Goal: Navigation & Orientation: Understand site structure

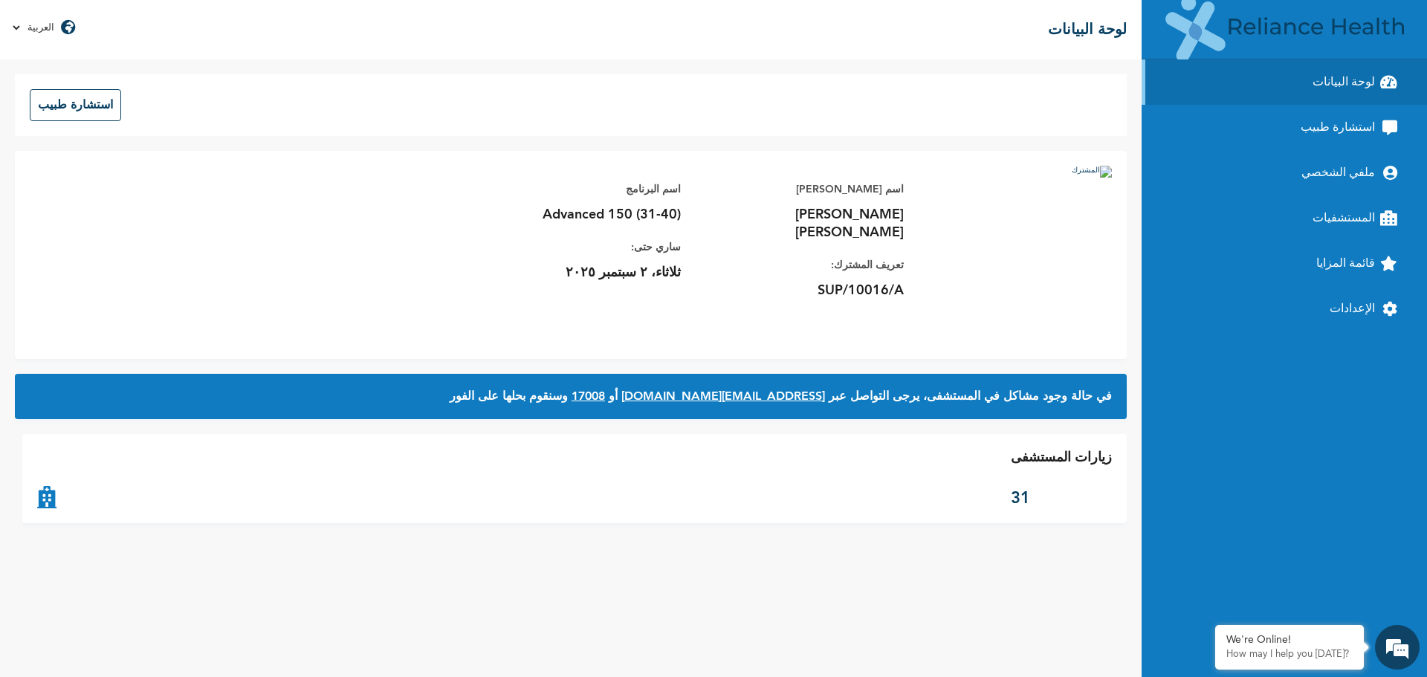
click at [455, 502] on div "زيارات المستشفى 31" at bounding box center [574, 478] width 1104 height 89
click at [1293, 166] on link "ملفي الشخصي" at bounding box center [1284, 172] width 285 height 45
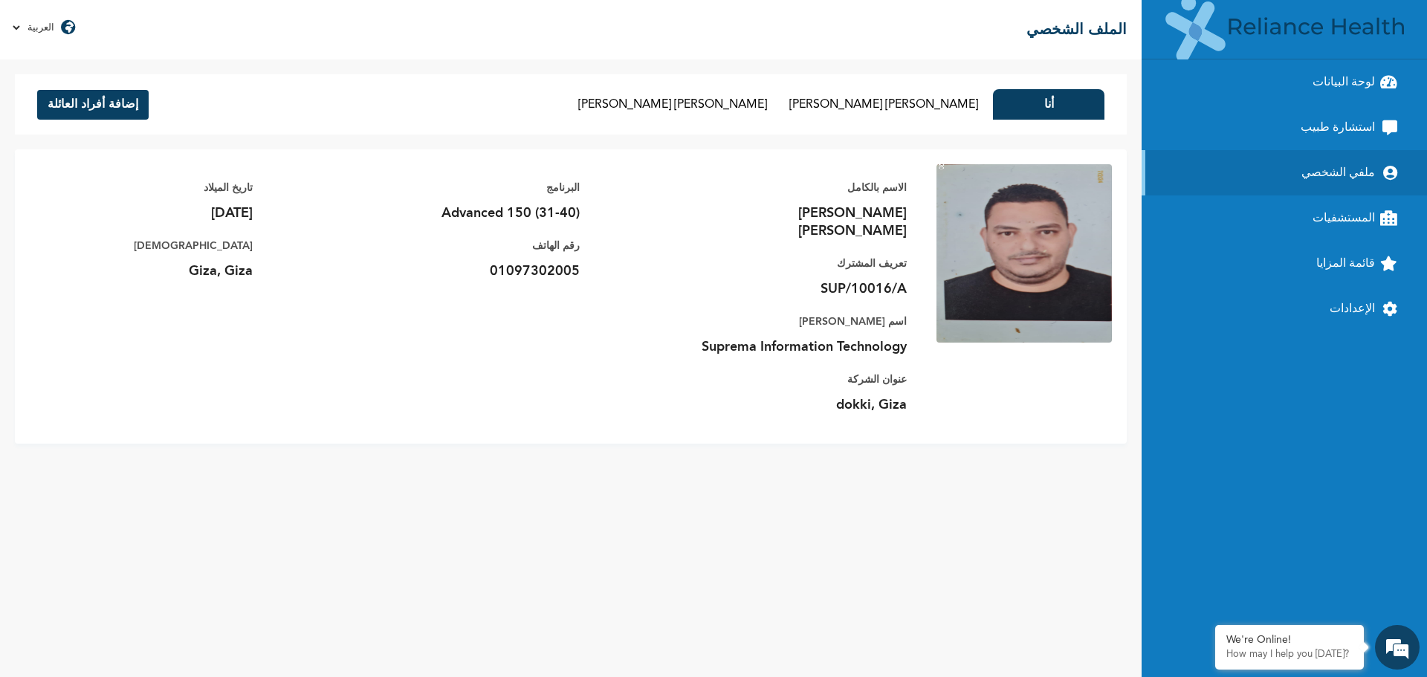
click at [1319, 127] on link "استشارة طبيب" at bounding box center [1284, 127] width 285 height 45
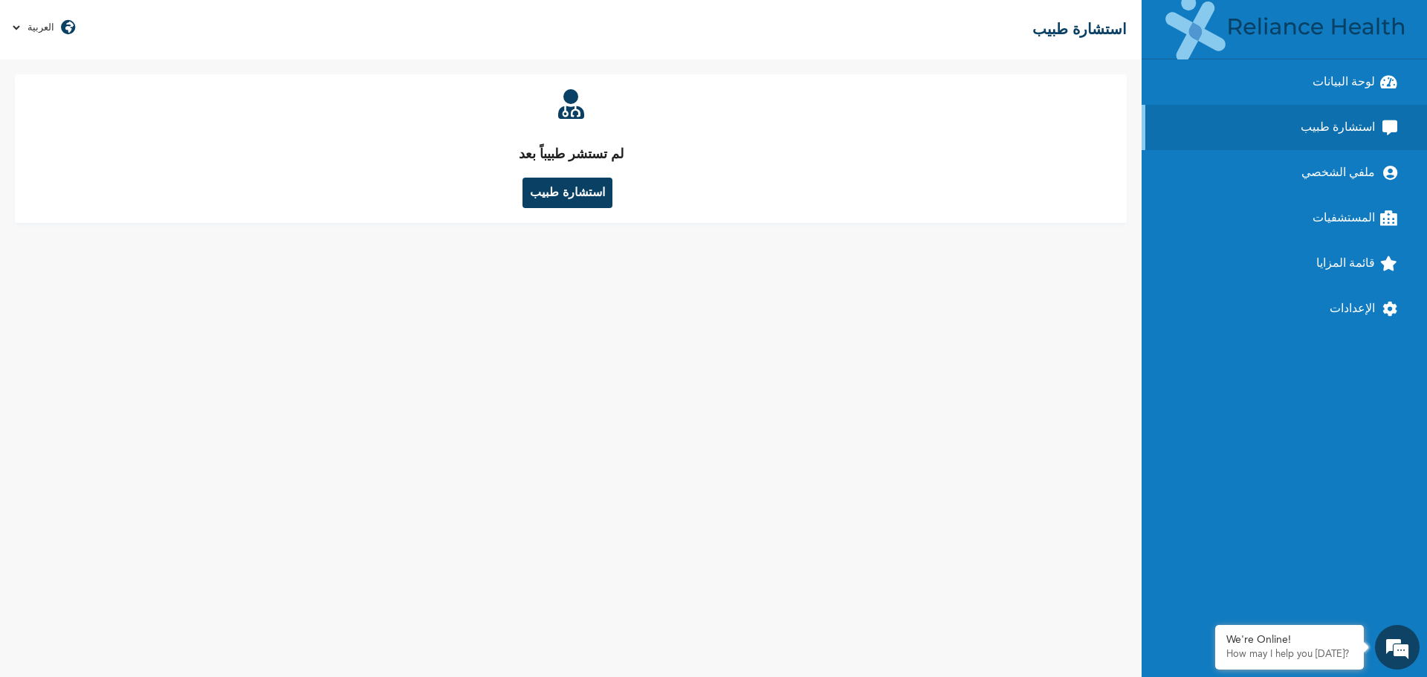
click at [1306, 152] on link "ملفي الشخصي" at bounding box center [1284, 172] width 285 height 45
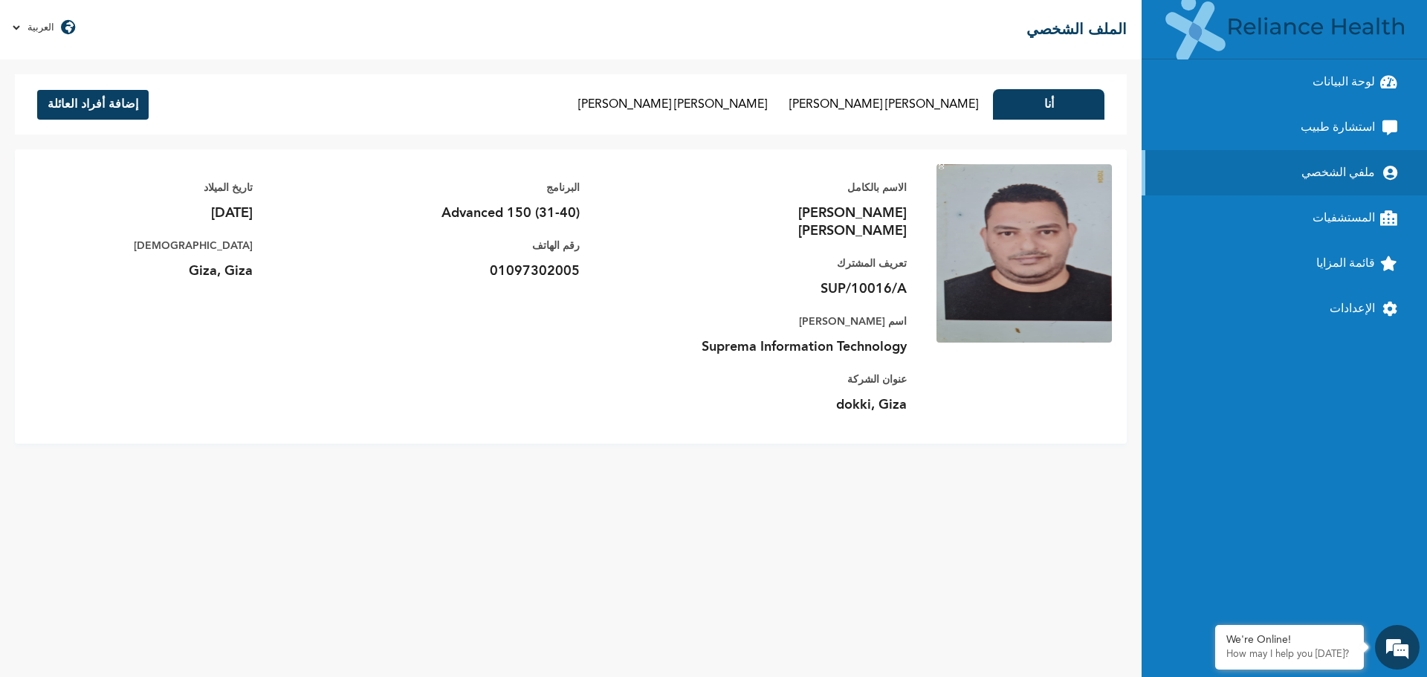
click at [1322, 271] on link "قائمة المزايا" at bounding box center [1284, 263] width 285 height 45
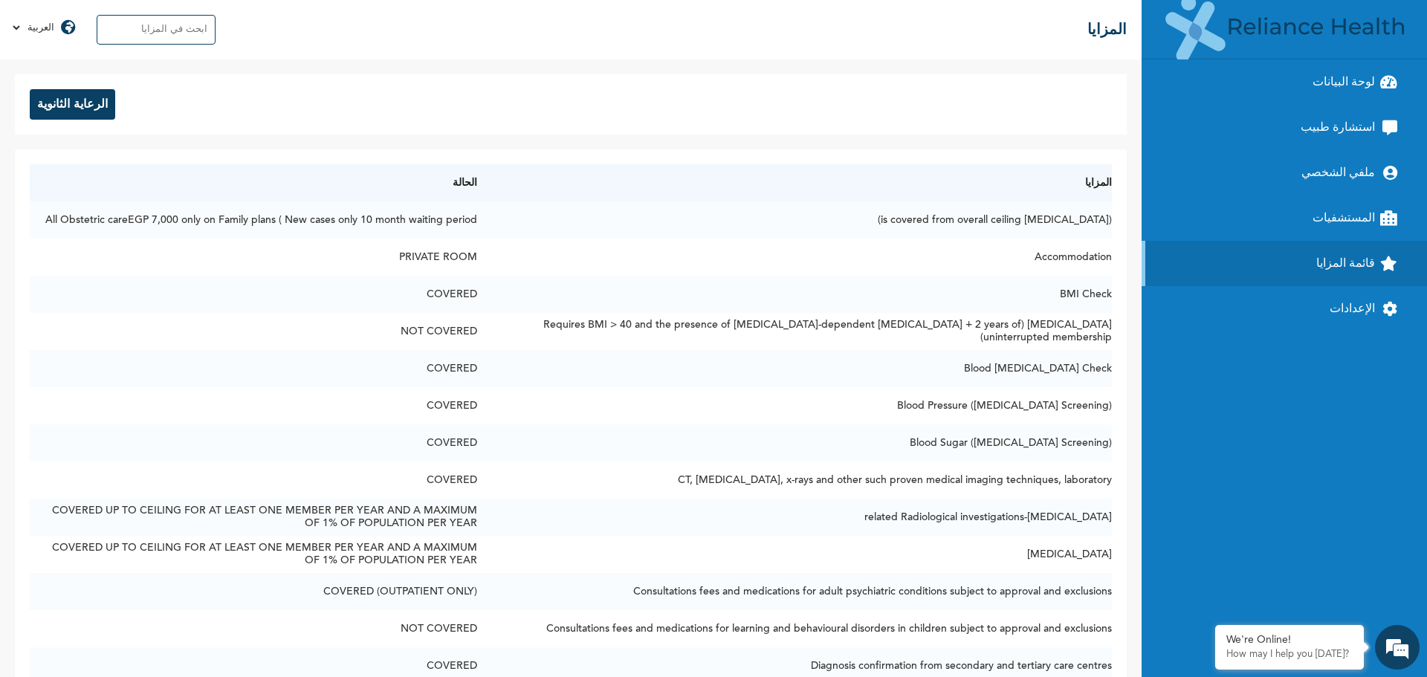
click at [1313, 214] on link "المستشفيات" at bounding box center [1284, 217] width 285 height 45
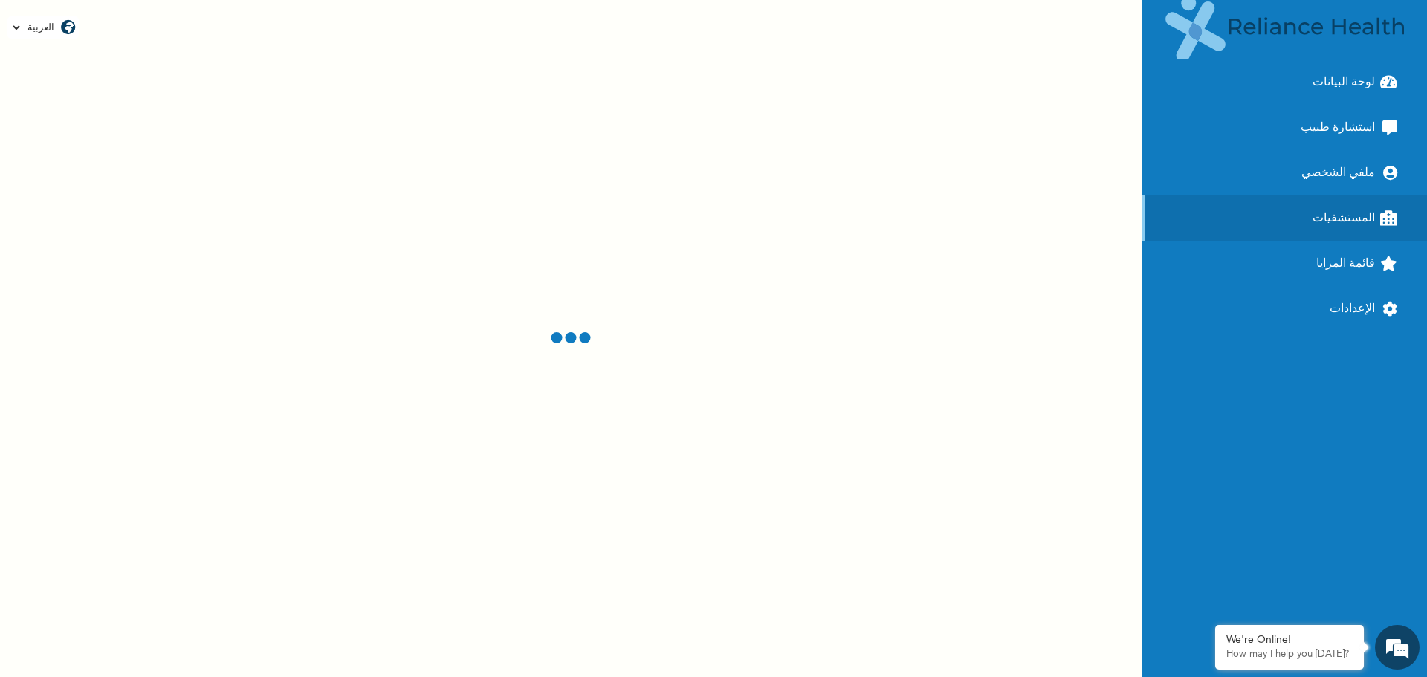
click at [1332, 258] on link "قائمة المزايا" at bounding box center [1284, 263] width 285 height 45
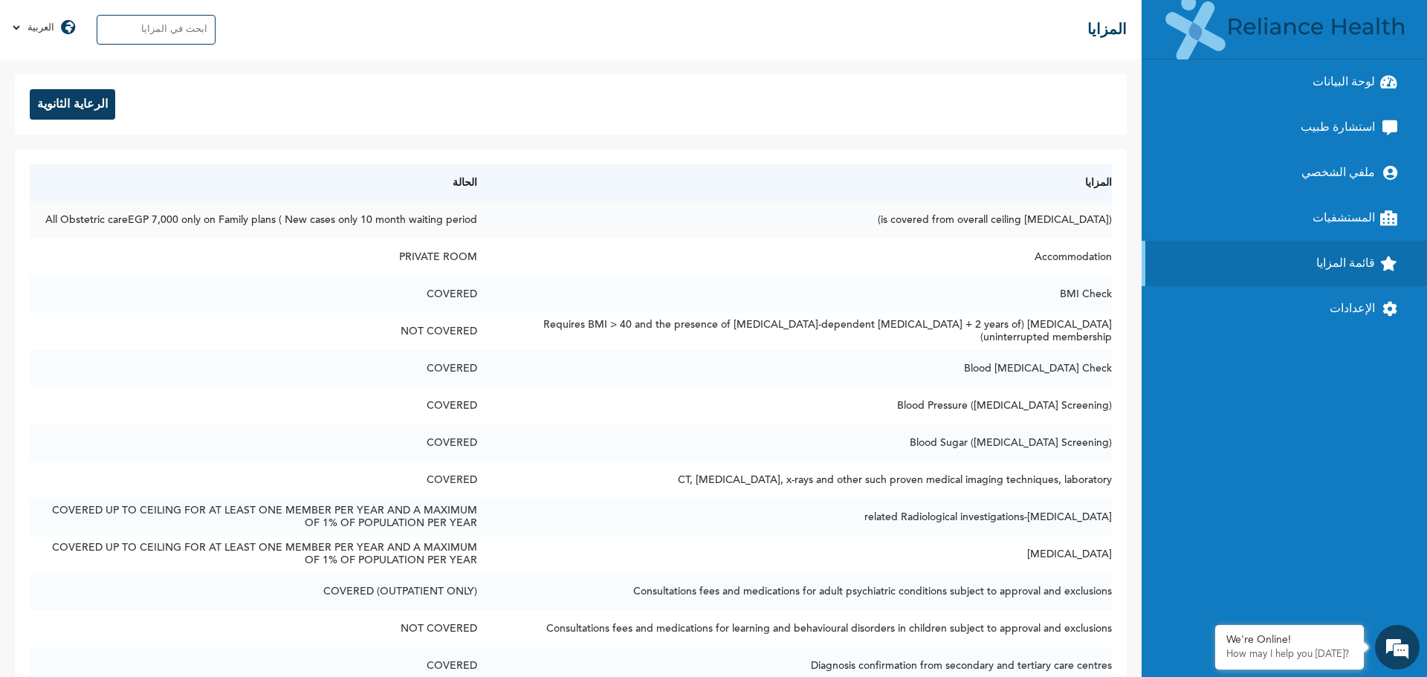
drag, startPoint x: 1113, startPoint y: 218, endPoint x: 584, endPoint y: 213, distance: 528.5
